Goal: Information Seeking & Learning: Learn about a topic

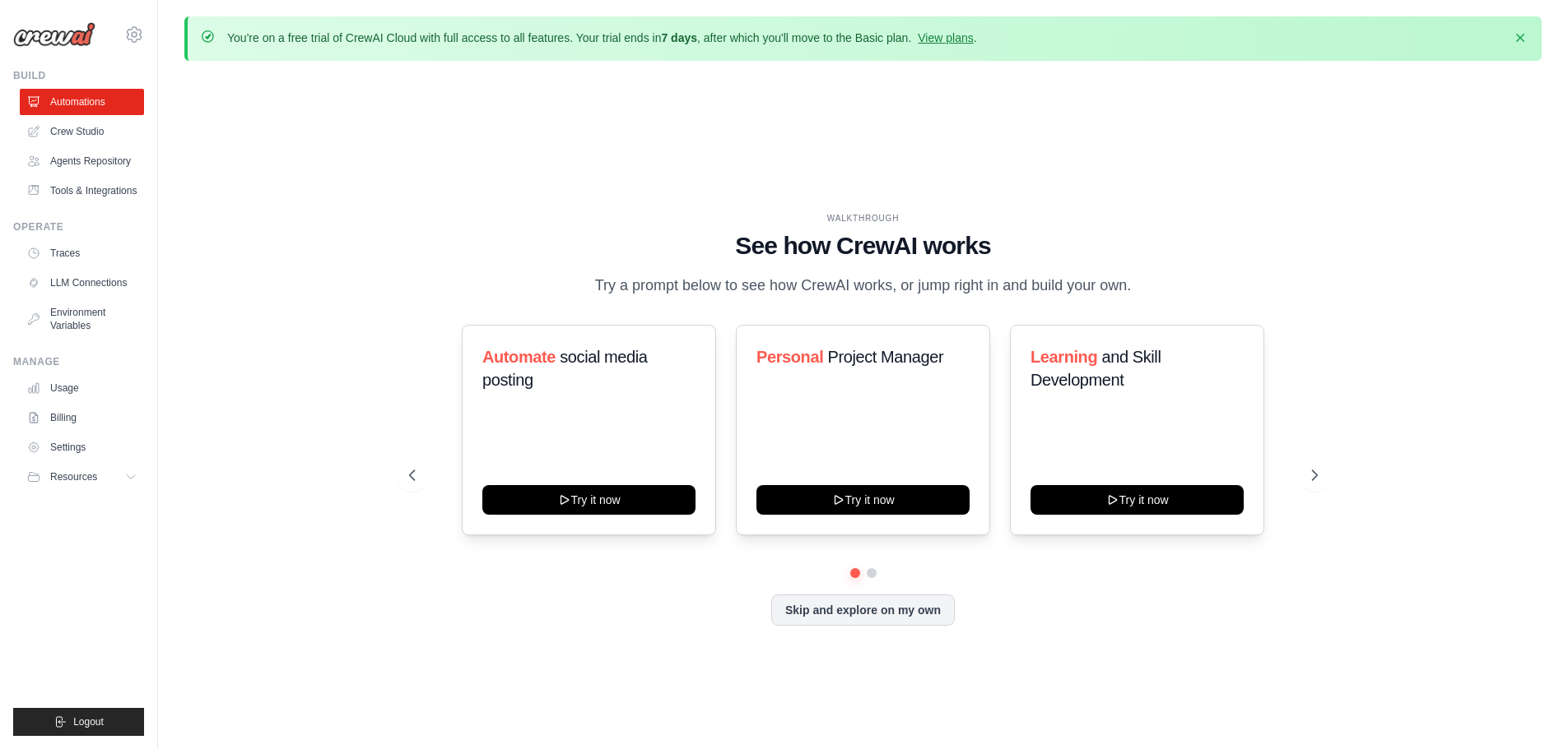
click at [971, 31] on p "You're on a free trial of CrewAI Cloud with full access to all features. Your t…" at bounding box center [602, 38] width 749 height 16
click at [952, 41] on link "View plans" at bounding box center [945, 38] width 55 height 13
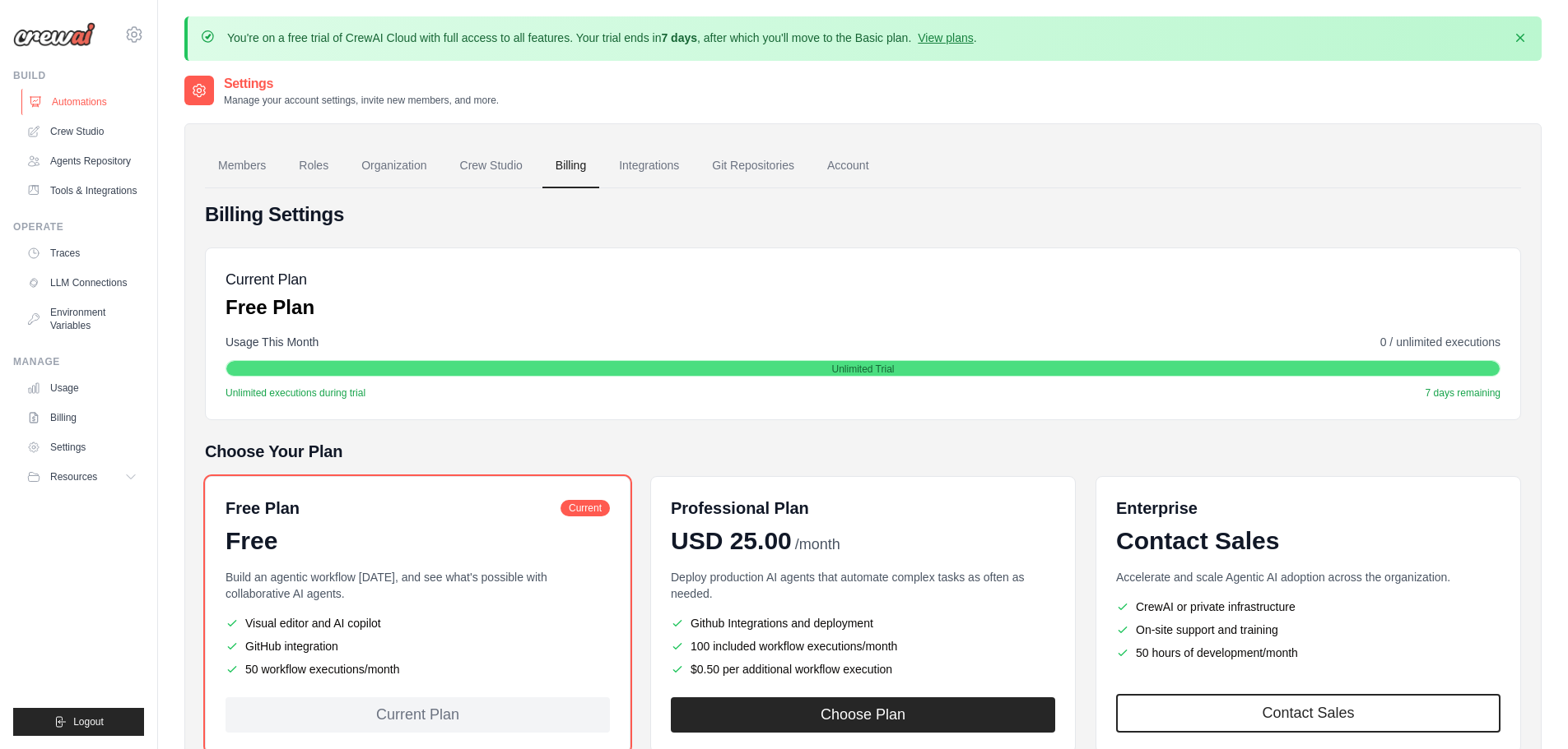
click at [88, 106] on link "Automations" at bounding box center [83, 102] width 125 height 26
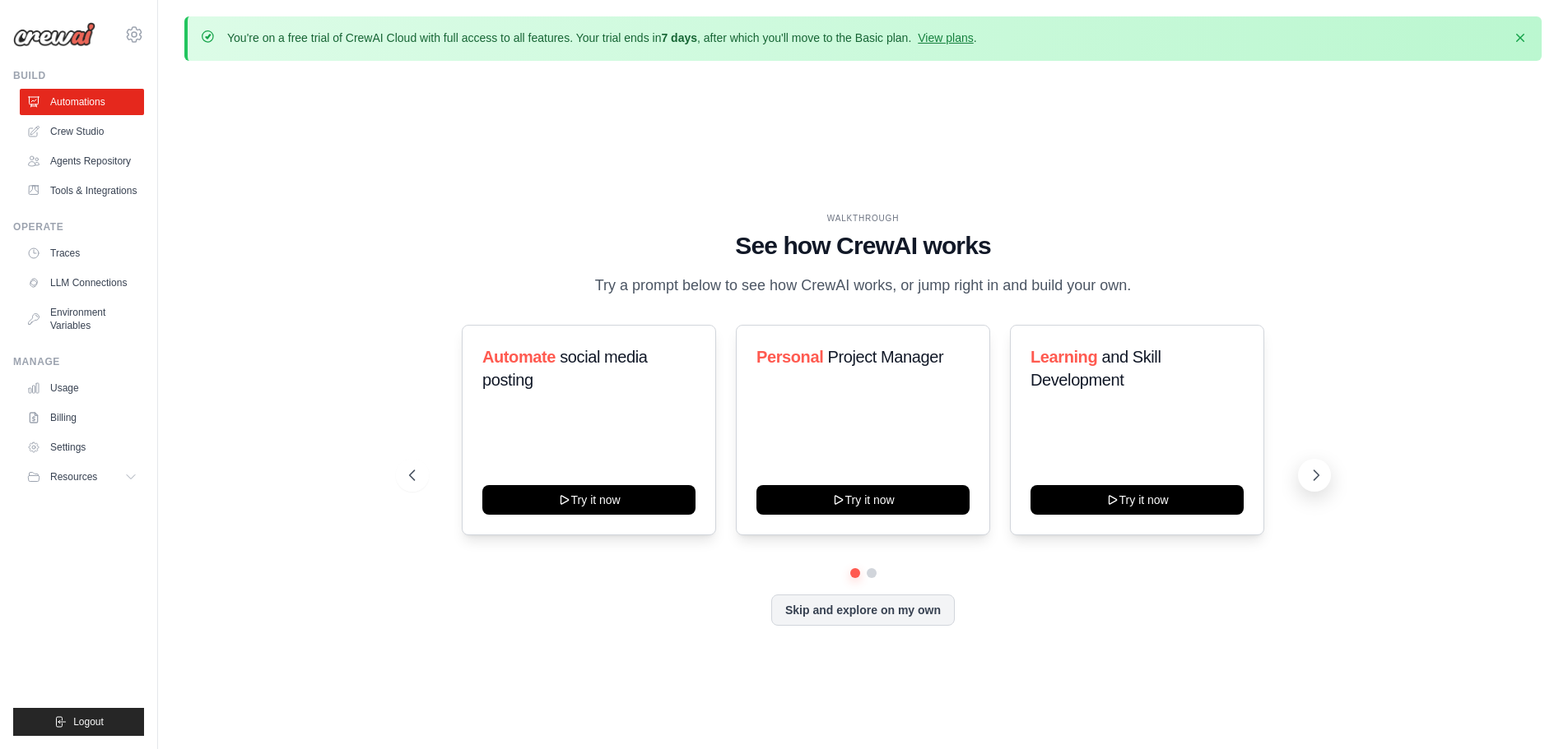
click at [1316, 461] on button at bounding box center [1315, 475] width 33 height 33
click at [1314, 483] on icon at bounding box center [1316, 475] width 17 height 16
click at [874, 577] on button at bounding box center [871, 572] width 12 height 12
click at [88, 137] on link "Crew Studio" at bounding box center [83, 132] width 125 height 26
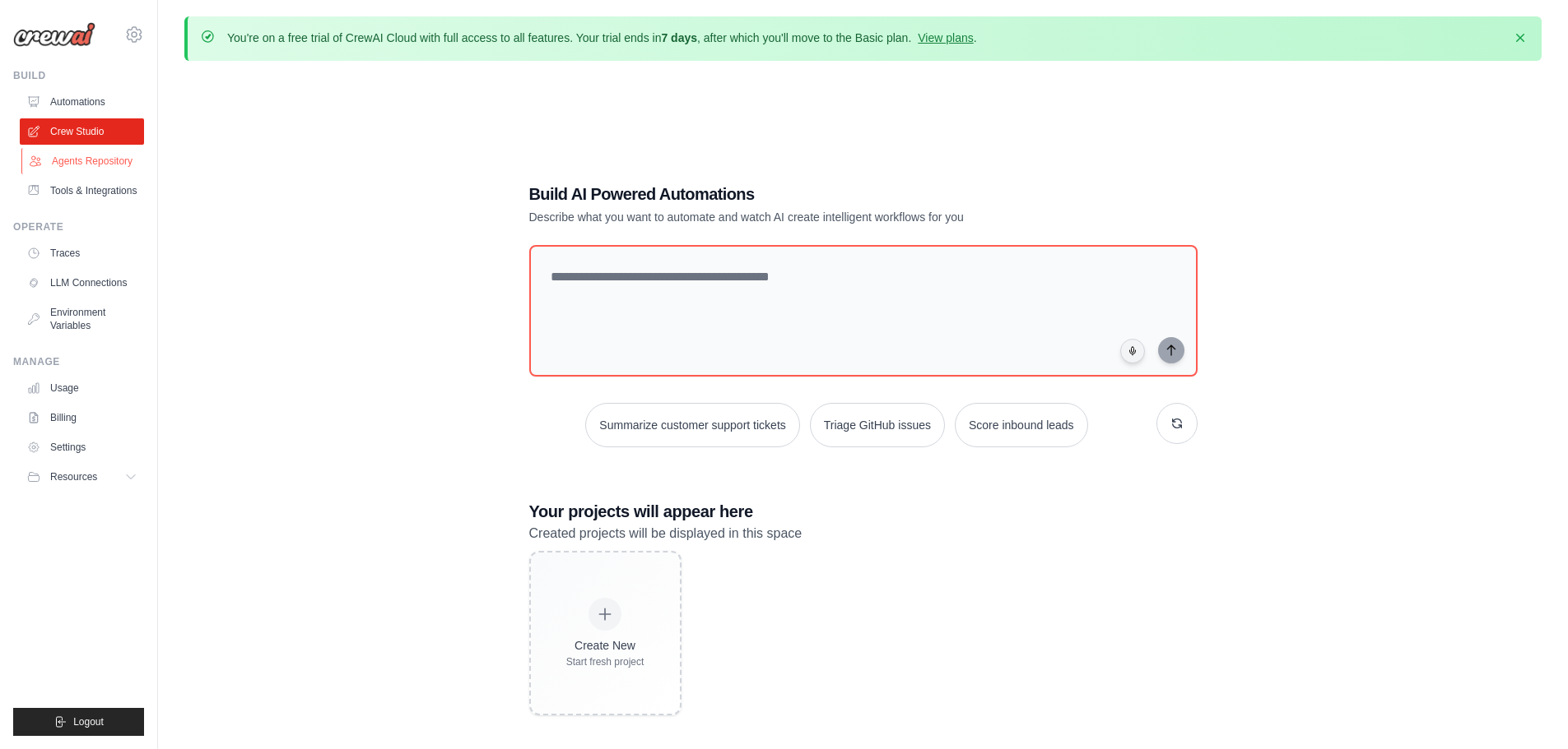
click at [83, 149] on link "Agents Repository" at bounding box center [83, 162] width 125 height 26
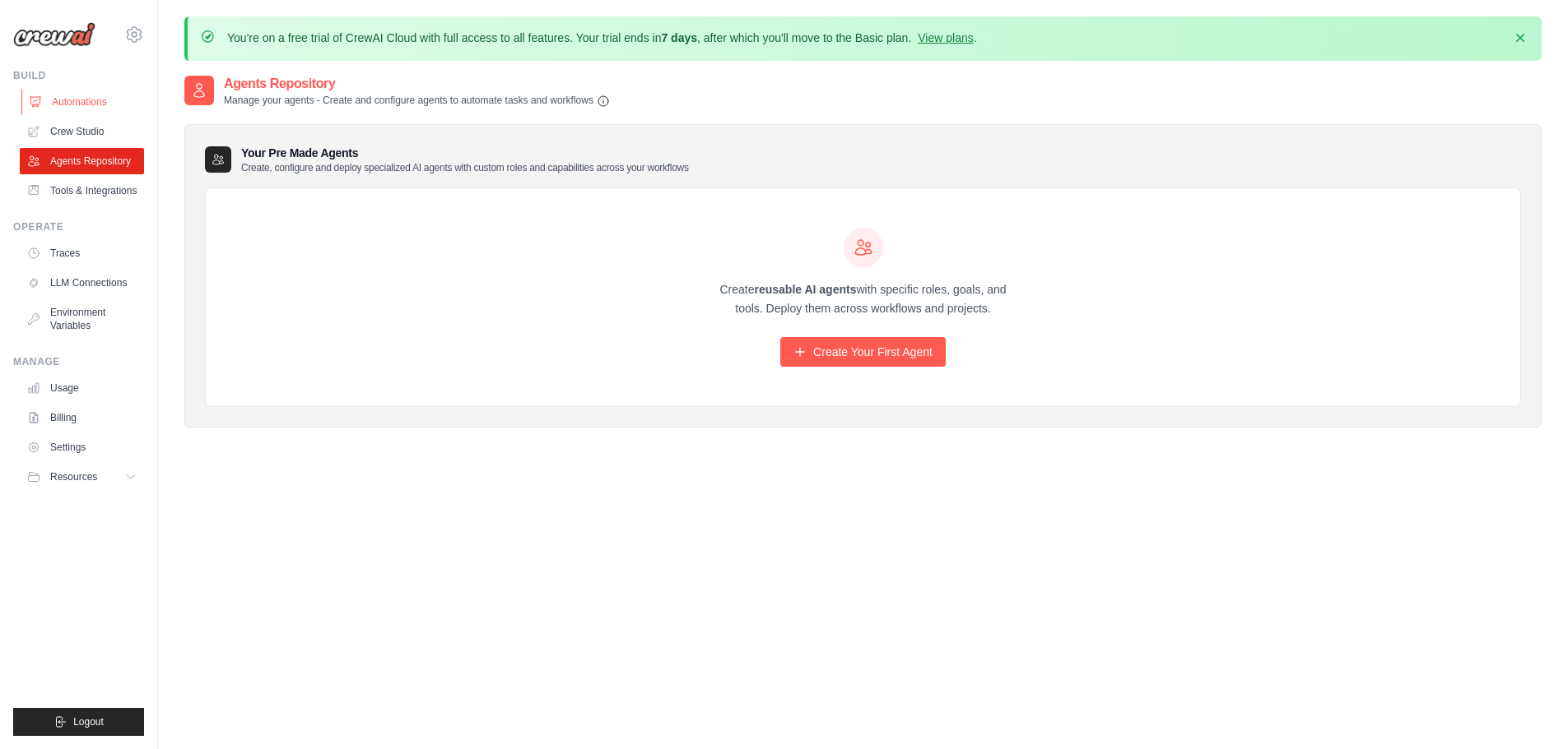
click at [83, 100] on link "Automations" at bounding box center [83, 102] width 125 height 26
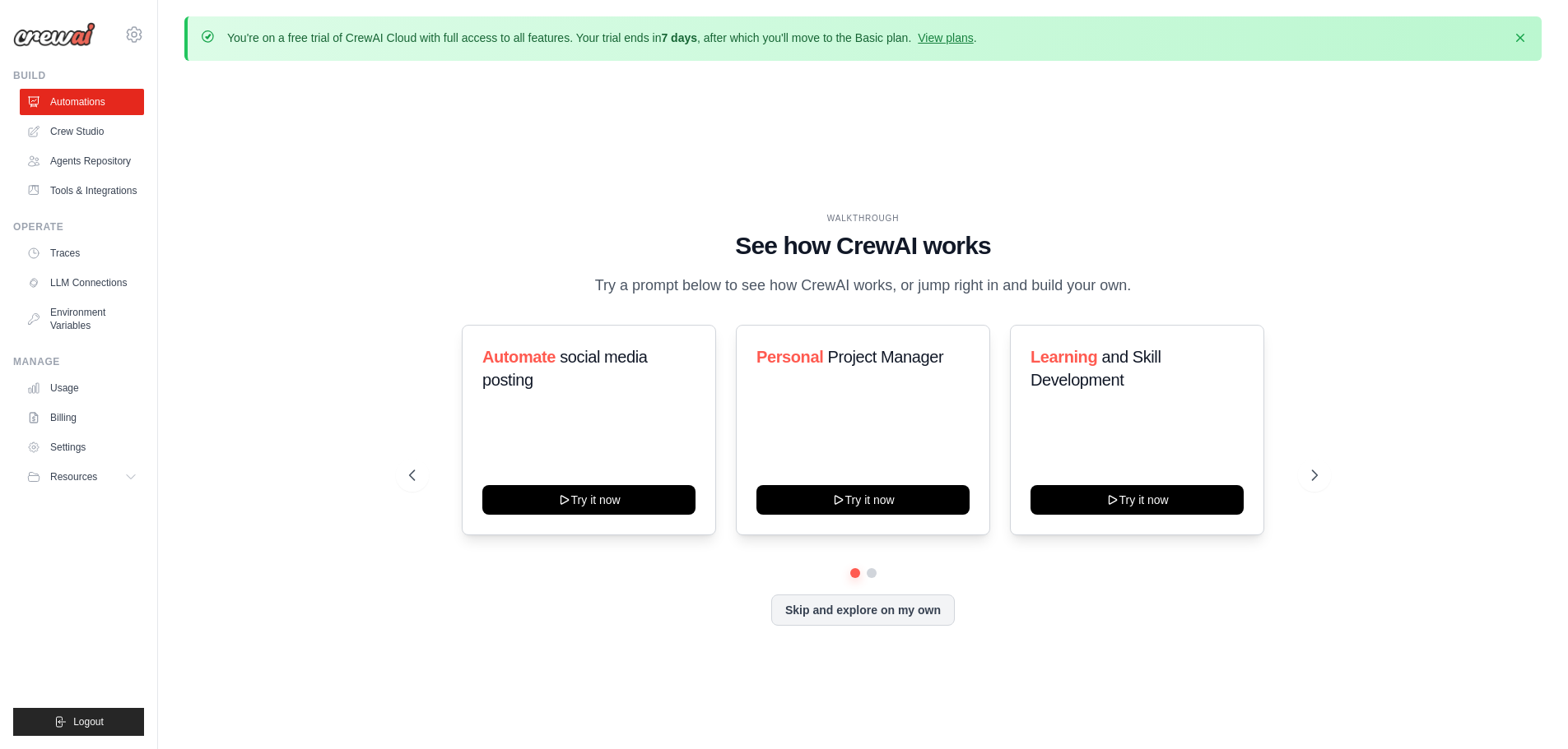
click at [876, 254] on h1 "See how CrewAI works" at bounding box center [863, 246] width 909 height 30
copy h1 "CrewAI"
